Goal: Task Accomplishment & Management: Manage account settings

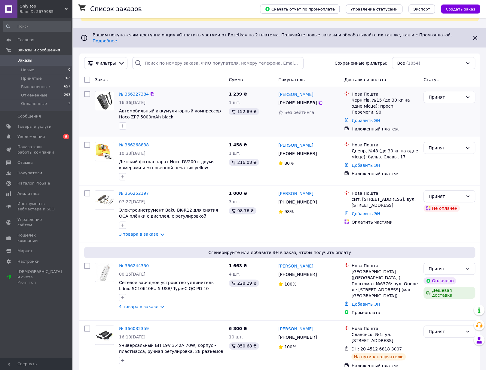
scroll to position [29, 0]
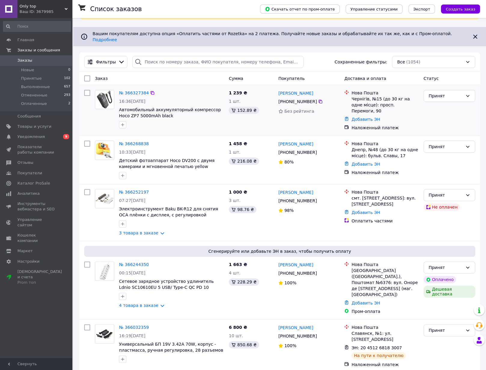
click at [165, 118] on span "Автомобильный аккумуляторный компрессор Hoco ZP7 5000mAh black" at bounding box center [170, 112] width 102 height 11
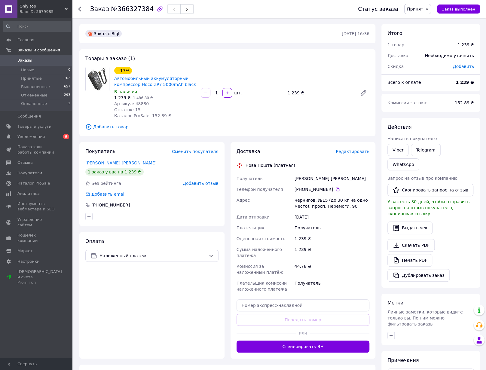
click at [33, 61] on span "Заказы" at bounding box center [36, 60] width 38 height 5
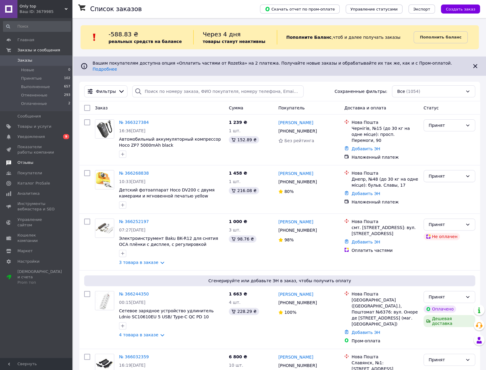
click at [22, 163] on span "Отзывы" at bounding box center [25, 162] width 16 height 5
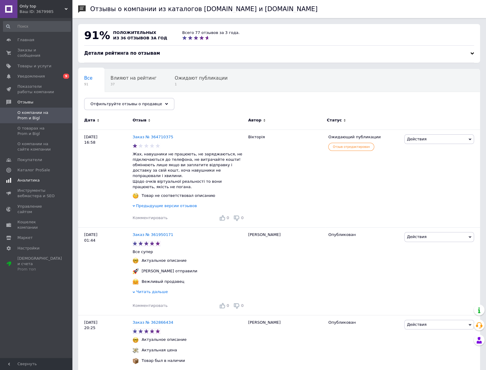
click at [32, 180] on span "Аналитика" at bounding box center [28, 180] width 22 height 5
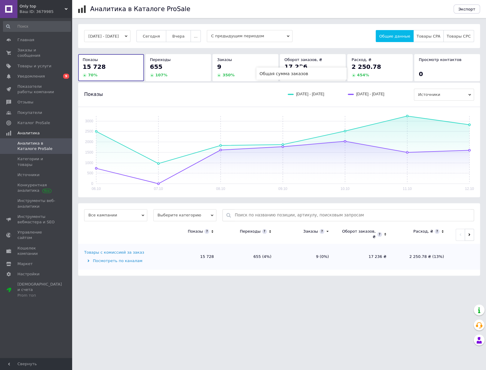
click at [319, 60] on span "Оборот заказов, ₴" at bounding box center [303, 59] width 38 height 5
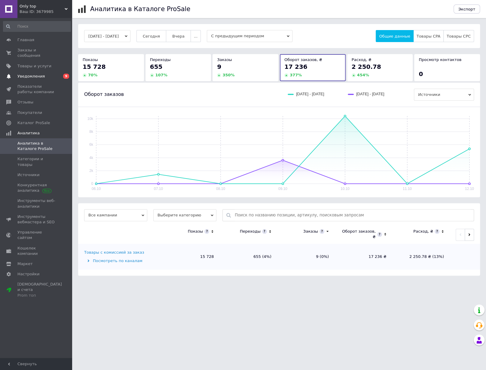
click at [52, 77] on span "Уведомления" at bounding box center [36, 76] width 38 height 5
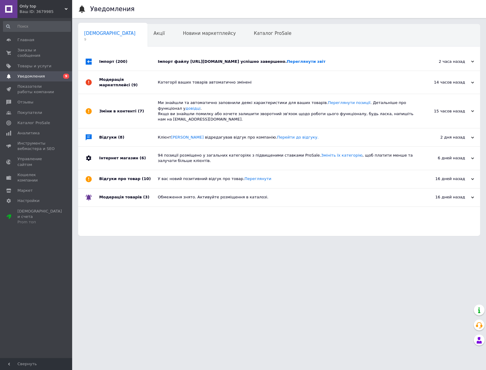
click at [39, 10] on div "Ваш ID: 3679985" at bounding box center [46, 11] width 53 height 5
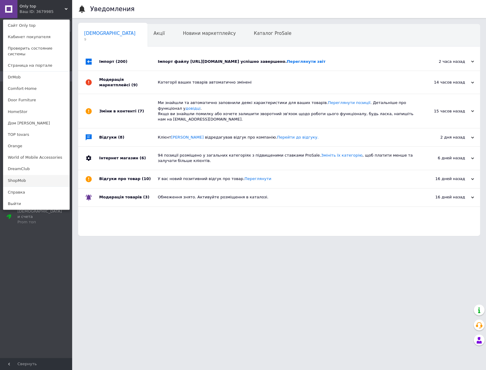
click at [17, 175] on link "ShopMob" at bounding box center [36, 180] width 66 height 11
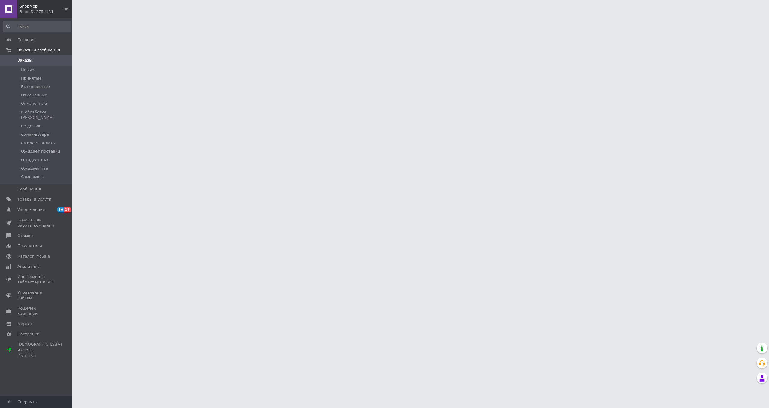
click at [52, 9] on div "Ваш ID: 2754131" at bounding box center [46, 11] width 53 height 5
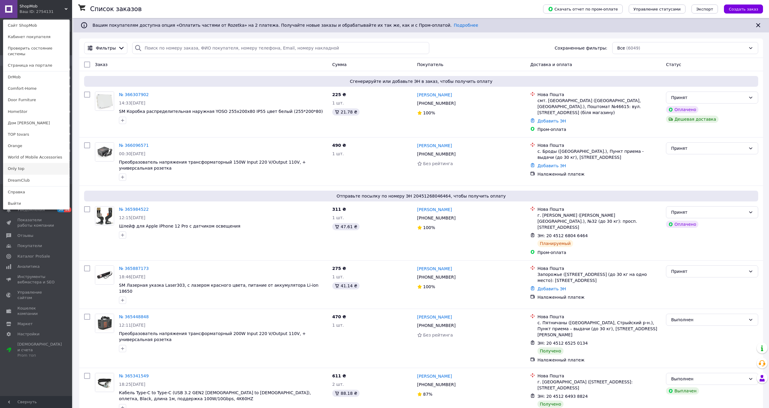
click at [17, 164] on link "Only top" at bounding box center [36, 168] width 66 height 11
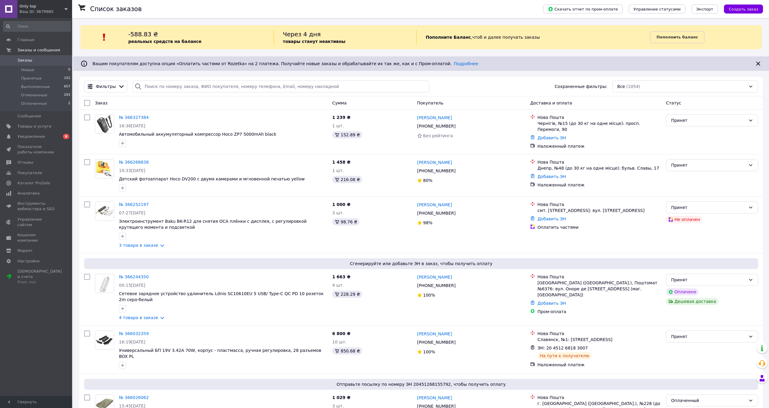
click at [71, 14] on div "Only top Ваш ID: 3679985" at bounding box center [44, 9] width 55 height 18
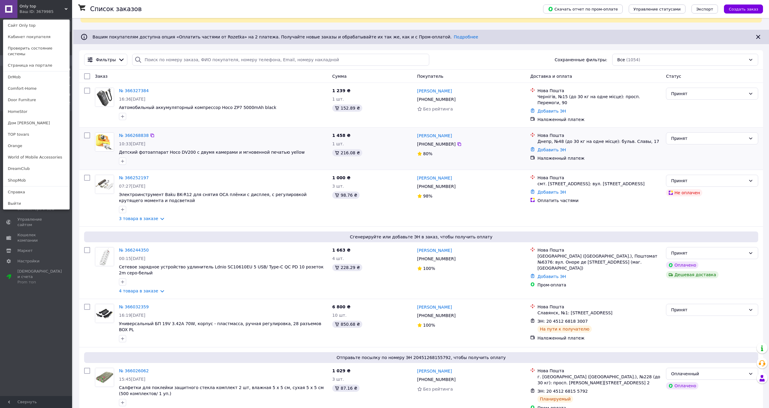
scroll to position [29, 0]
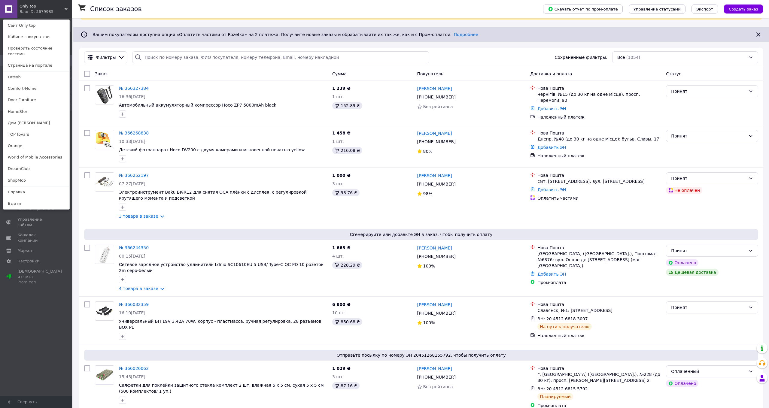
click at [53, 316] on div "Главная Заказы и сообщения Заказы 0 Новые 0 Принятые 102 Выполненные 657 Отмене…" at bounding box center [37, 208] width 74 height 380
click at [38, 307] on div "Главная Заказы и сообщения Заказы 0 Новые 0 Принятые 102 Выполненные 657 Отмене…" at bounding box center [37, 208] width 74 height 380
